Goal: Transaction & Acquisition: Purchase product/service

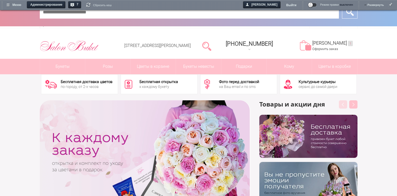
click at [317, 4] on link "Режим правки выключен включен" at bounding box center [330, 6] width 45 height 6
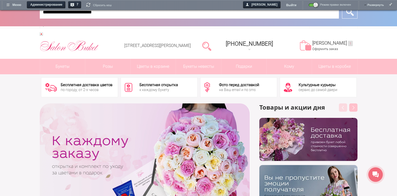
type input "**********"
click at [342, 6] on input "*" at bounding box center [349, 12] width 15 height 13
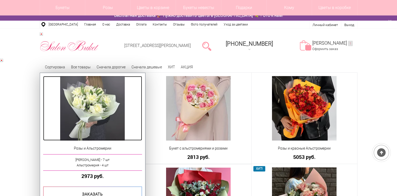
click at [84, 76] on img at bounding box center [92, 108] width 65 height 65
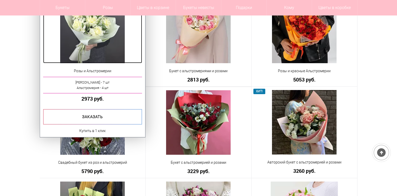
scroll to position [77, 0]
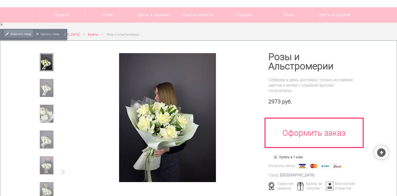
scroll to position [52, 0]
click at [28, 37] on span "Изменить товар" at bounding box center [20, 34] width 21 height 11
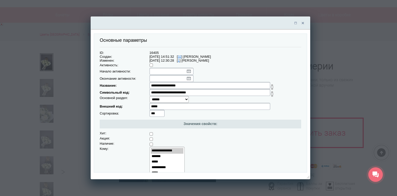
drag, startPoint x: 184, startPoint y: 85, endPoint x: 142, endPoint y: 88, distance: 42.4
click at [149, 88] on input "**********" at bounding box center [209, 85] width 121 height 7
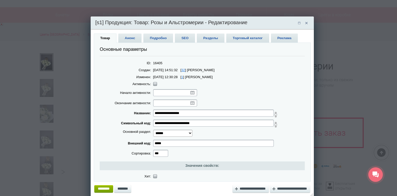
click at [249, 63] on td "16405" at bounding box center [228, 63] width 153 height 7
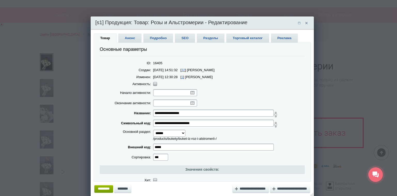
scroll to position [0, 0]
click at [144, 112] on tr "**********" at bounding box center [202, 113] width 205 height 10
click at [134, 38] on span "Анонс" at bounding box center [129, 38] width 23 height 9
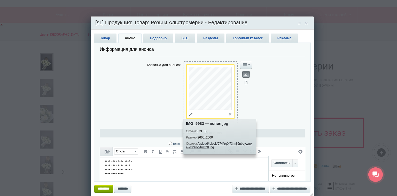
click at [189, 115] on span at bounding box center [191, 115] width 10 height 10
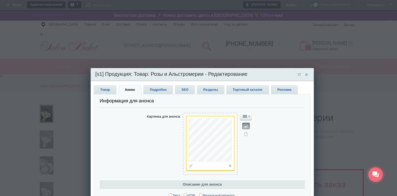
click at [160, 91] on span "Подробно" at bounding box center [158, 89] width 30 height 9
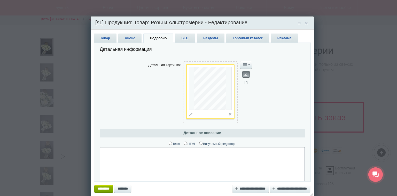
scroll to position [77, 0]
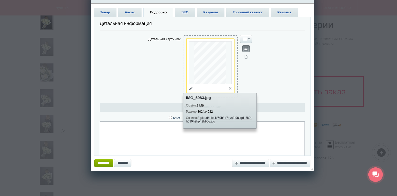
click at [189, 88] on span at bounding box center [191, 89] width 10 height 10
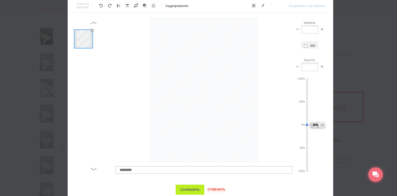
scroll to position [0, 0]
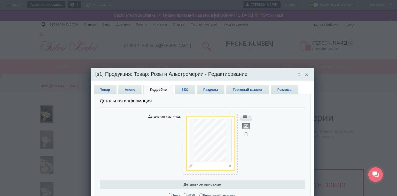
click at [108, 89] on span "Товар" at bounding box center [105, 89] width 23 height 9
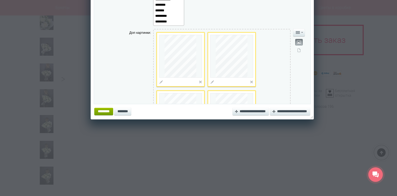
scroll to position [878, 0]
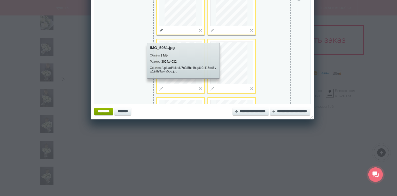
click at [156, 35] on span at bounding box center [161, 31] width 10 height 10
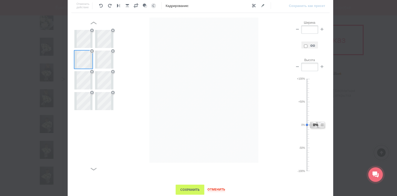
click at [198, 188] on span "Сохранить" at bounding box center [190, 190] width 29 height 10
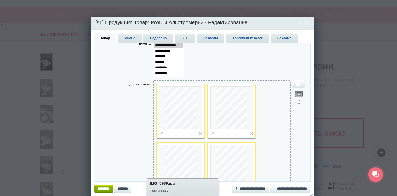
scroll to position [904, 0]
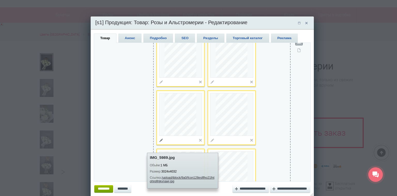
click at [156, 145] on span at bounding box center [161, 141] width 10 height 10
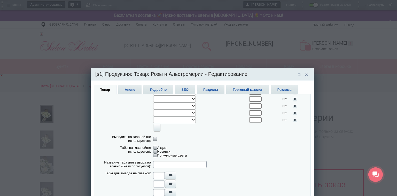
scroll to position [1173, 0]
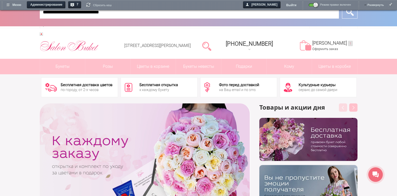
type input "**********"
click at [342, 6] on input "*" at bounding box center [349, 12] width 15 height 13
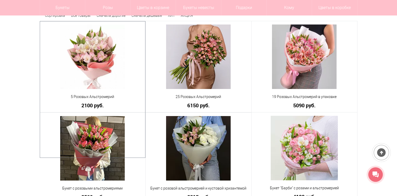
scroll to position [103, 0]
